Goal: Task Accomplishment & Management: Manage account settings

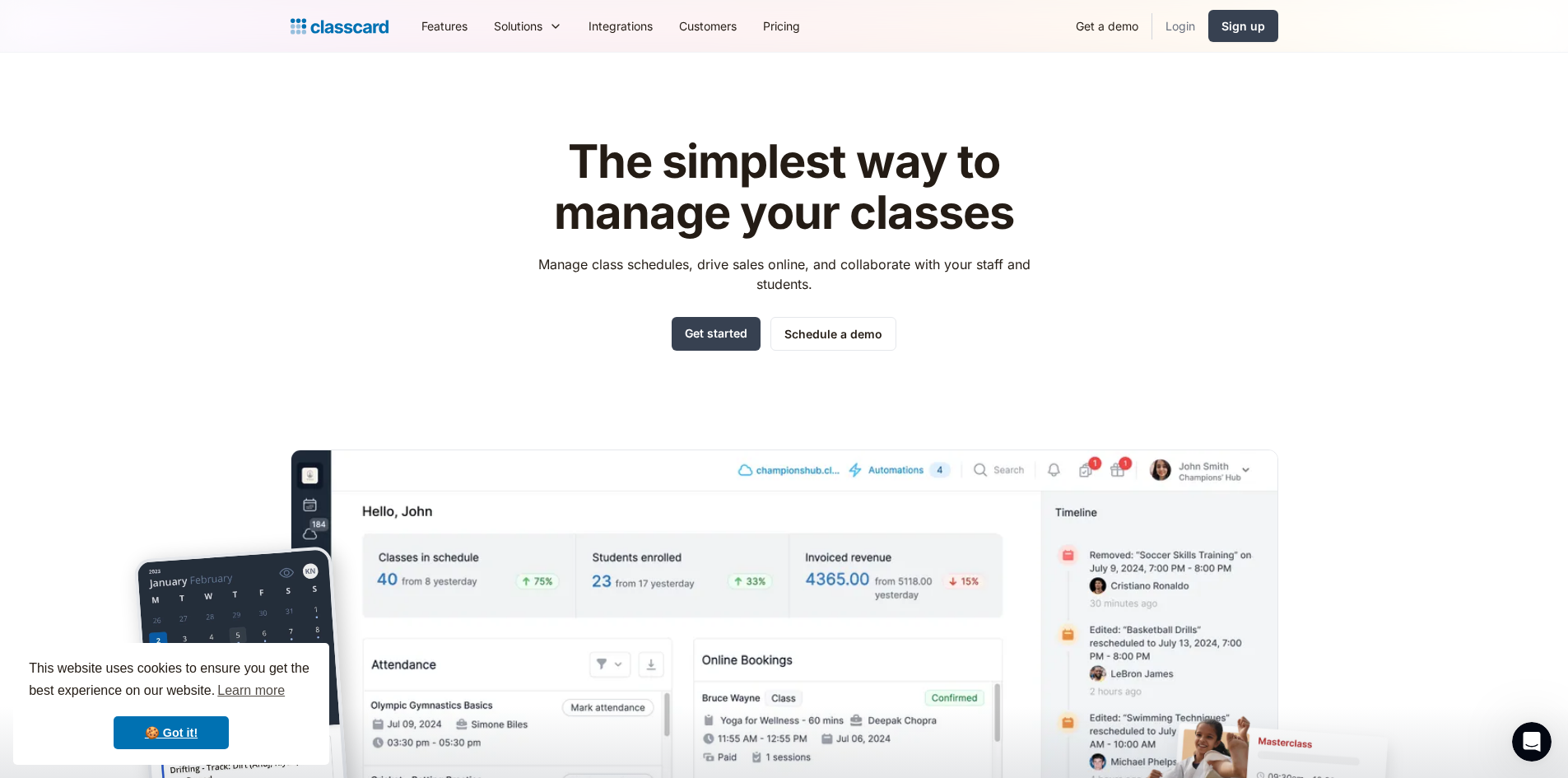
click at [1186, 35] on link "Login" at bounding box center [1179, 26] width 56 height 37
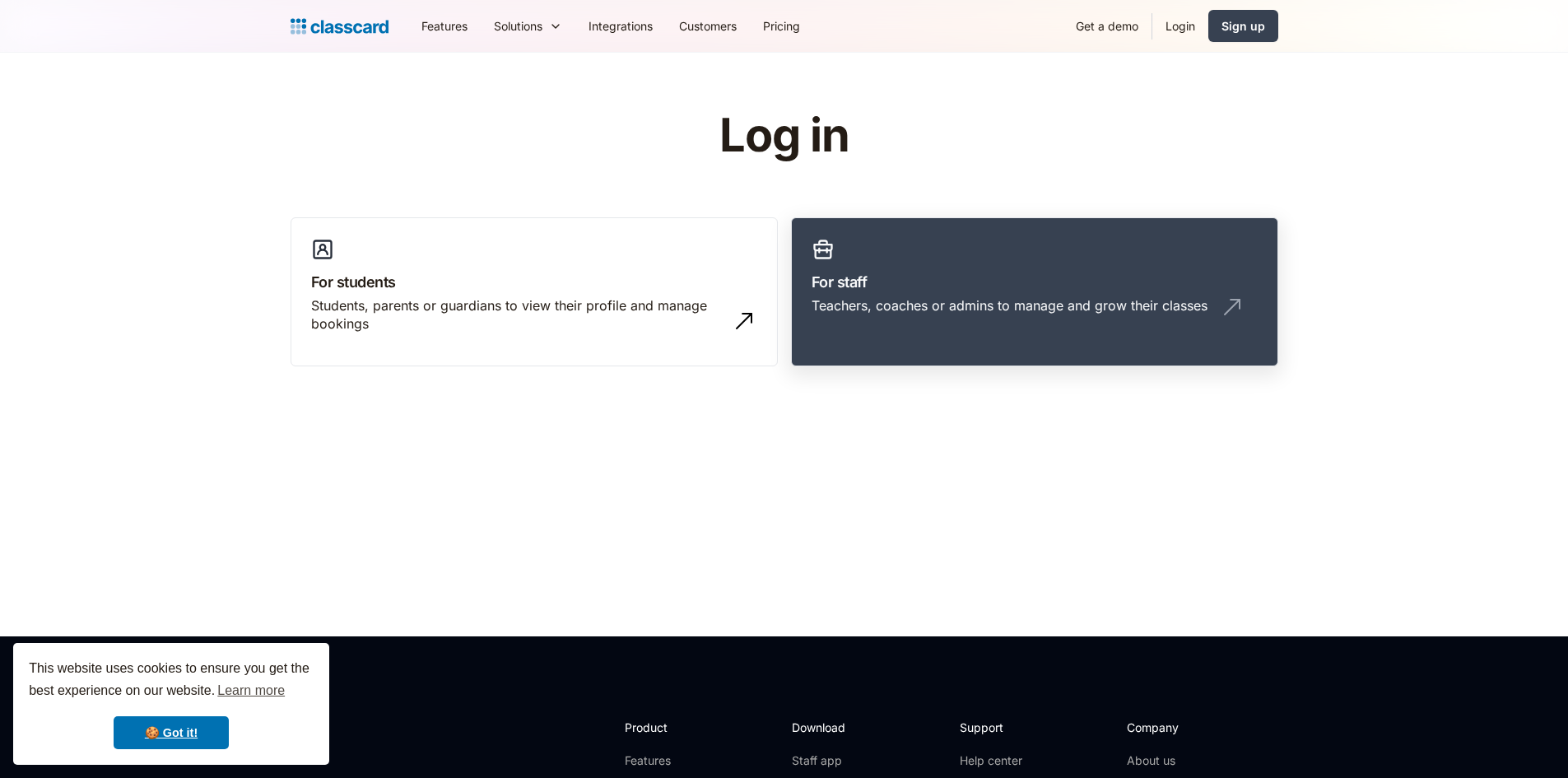
click at [915, 272] on h3 "For staff" at bounding box center [1034, 282] width 446 height 23
